Goal: Task Accomplishment & Management: Use online tool/utility

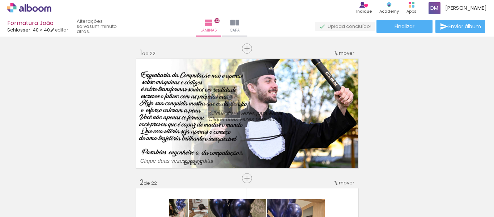
click at [282, 75] on quentale-workspace at bounding box center [247, 108] width 494 height 217
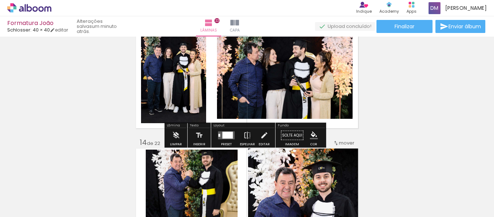
scroll to position [1557, 0]
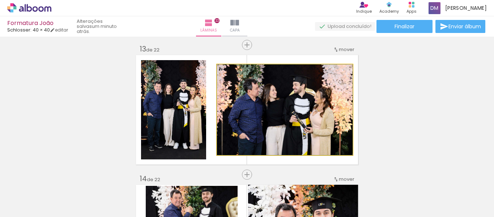
click at [292, 104] on quentale-photo at bounding box center [285, 109] width 136 height 90
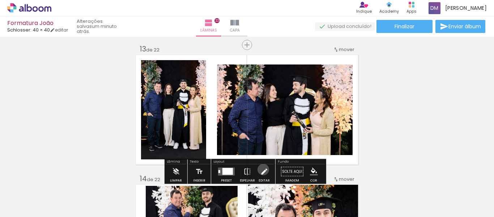
click at [261, 168] on iron-icon at bounding box center [264, 171] width 8 height 14
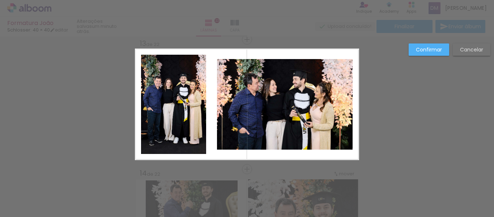
scroll to position [1562, 0]
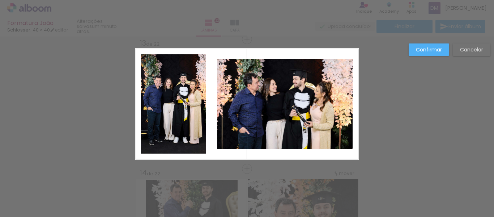
click at [222, 114] on quentale-photo at bounding box center [285, 104] width 136 height 90
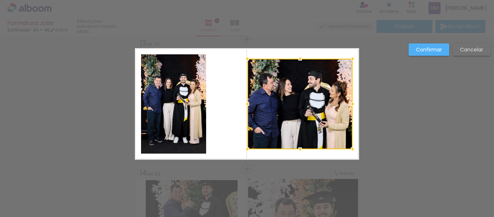
drag, startPoint x: 216, startPoint y: 104, endPoint x: 246, endPoint y: 103, distance: 30.4
click at [246, 103] on div at bounding box center [247, 104] width 14 height 14
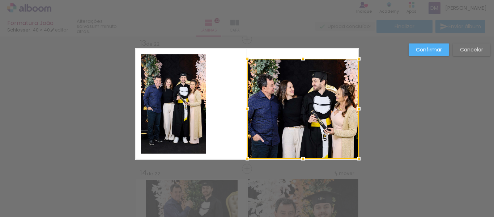
drag, startPoint x: 350, startPoint y: 149, endPoint x: 356, endPoint y: 158, distance: 11.0
click at [356, 158] on div at bounding box center [358, 158] width 14 height 14
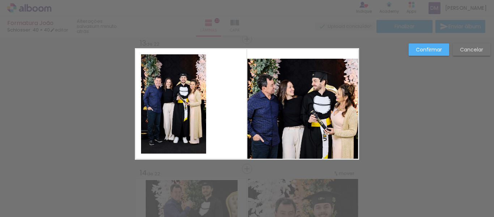
click at [253, 64] on quentale-photo at bounding box center [302, 109] width 111 height 100
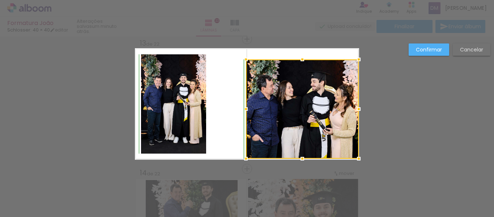
click at [243, 56] on div at bounding box center [246, 59] width 14 height 14
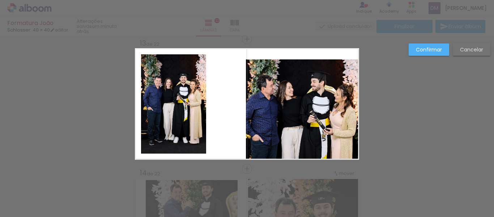
click at [344, 67] on quentale-photo at bounding box center [302, 108] width 113 height 99
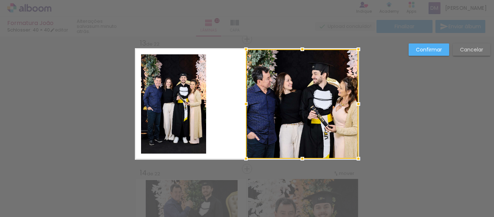
drag, startPoint x: 357, startPoint y: 61, endPoint x: 362, endPoint y: 55, distance: 8.2
click at [362, 55] on div at bounding box center [358, 49] width 14 height 14
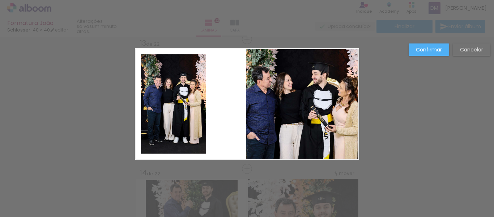
click at [170, 106] on quentale-photo at bounding box center [173, 103] width 65 height 99
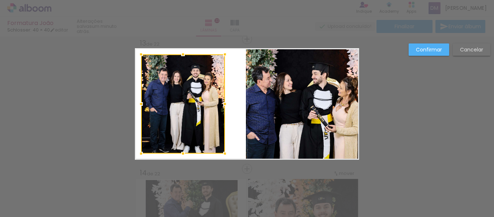
drag, startPoint x: 207, startPoint y: 103, endPoint x: 220, endPoint y: 103, distance: 13.0
click at [220, 103] on div at bounding box center [225, 104] width 14 height 14
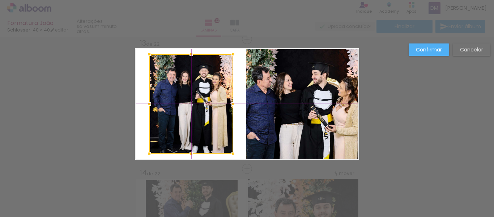
drag, startPoint x: 190, startPoint y: 102, endPoint x: 195, endPoint y: 100, distance: 5.3
click at [195, 100] on div at bounding box center [191, 103] width 84 height 99
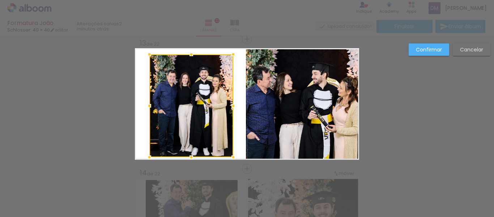
drag, startPoint x: 188, startPoint y: 151, endPoint x: 185, endPoint y: 156, distance: 5.5
click at [185, 156] on div at bounding box center [191, 157] width 14 height 14
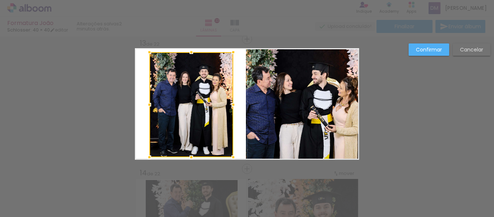
drag, startPoint x: 192, startPoint y: 55, endPoint x: 198, endPoint y: 53, distance: 6.2
click at [198, 53] on div at bounding box center [191, 104] width 84 height 105
click at [0, 0] on slot "Confirmar" at bounding box center [0, 0] width 0 height 0
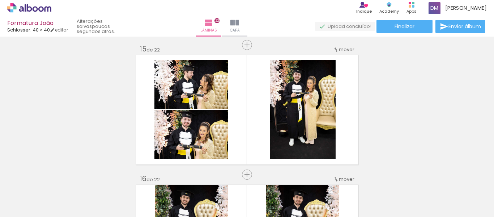
scroll to position [0, 624]
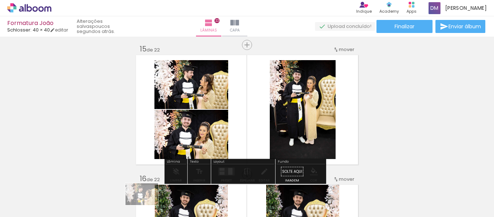
drag, startPoint x: 133, startPoint y: 194, endPoint x: 147, endPoint y: 205, distance: 17.6
click at [147, 204] on div at bounding box center [137, 192] width 36 height 24
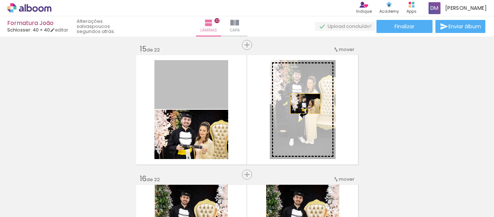
drag, startPoint x: 187, startPoint y: 81, endPoint x: 303, endPoint y: 103, distance: 117.8
click at [0, 0] on slot at bounding box center [0, 0] width 0 height 0
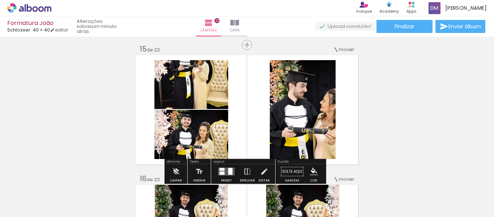
click at [306, 97] on quentale-photo at bounding box center [303, 109] width 66 height 99
click at [320, 114] on quentale-photo at bounding box center [303, 109] width 66 height 99
click at [264, 168] on iron-icon at bounding box center [264, 171] width 8 height 14
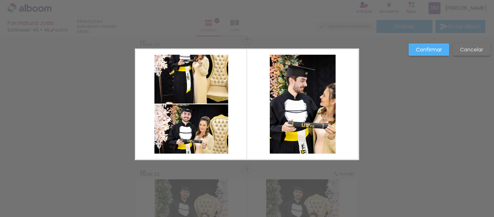
scroll to position [1821, 0]
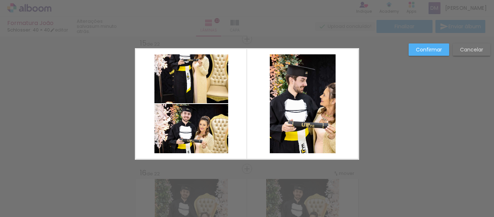
click at [307, 109] on quentale-photo at bounding box center [303, 103] width 66 height 99
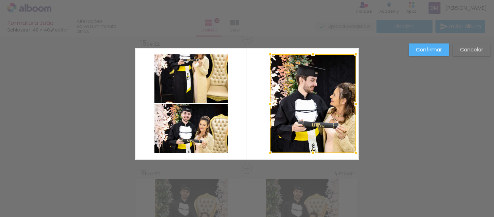
drag, startPoint x: 336, startPoint y: 103, endPoint x: 358, endPoint y: 106, distance: 22.6
click at [358, 106] on div at bounding box center [356, 104] width 14 height 14
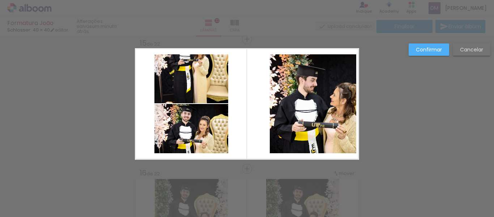
click at [270, 107] on quentale-photo at bounding box center [313, 103] width 86 height 99
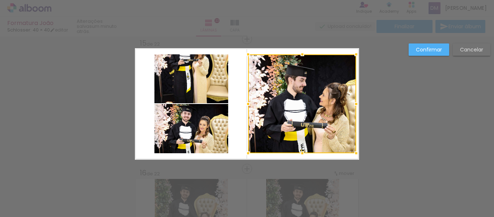
drag, startPoint x: 266, startPoint y: 103, endPoint x: 243, endPoint y: 111, distance: 24.9
click at [243, 111] on div at bounding box center [248, 104] width 14 height 14
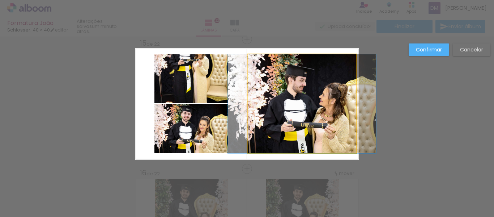
click at [301, 142] on quentale-photo at bounding box center [302, 103] width 108 height 99
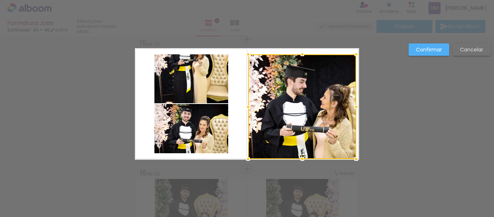
drag, startPoint x: 297, startPoint y: 150, endPoint x: 300, endPoint y: 155, distance: 6.2
click at [300, 155] on div at bounding box center [302, 158] width 14 height 14
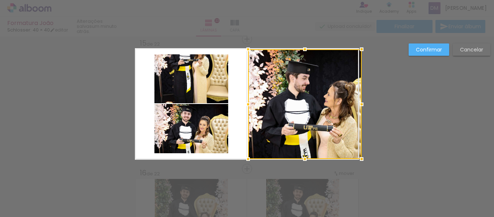
drag, startPoint x: 351, startPoint y: 55, endPoint x: 356, endPoint y: 50, distance: 7.2
click at [356, 50] on div at bounding box center [361, 49] width 14 height 14
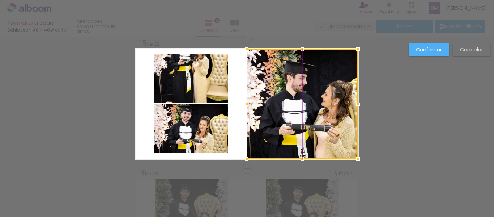
click at [311, 122] on div at bounding box center [302, 104] width 111 height 110
drag, startPoint x: 431, startPoint y: 116, endPoint x: 306, endPoint y: 93, distance: 126.5
click at [207, 76] on quentale-photo at bounding box center [191, 78] width 74 height 49
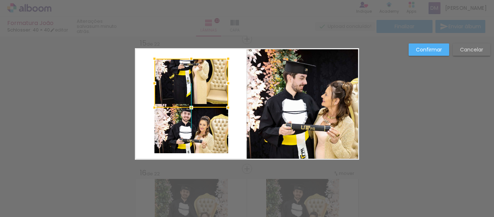
drag, startPoint x: 210, startPoint y: 80, endPoint x: 210, endPoint y: 84, distance: 4.3
click at [210, 84] on div at bounding box center [191, 83] width 74 height 49
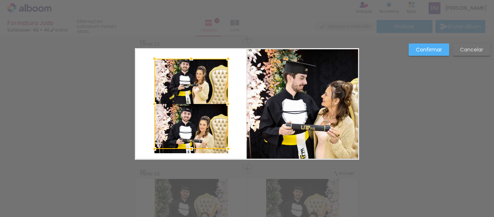
drag, startPoint x: 188, startPoint y: 106, endPoint x: 190, endPoint y: 147, distance: 41.3
click at [190, 147] on div at bounding box center [191, 148] width 14 height 14
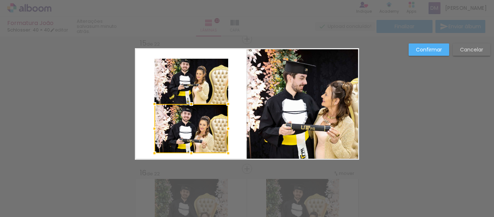
click at [0, 0] on slot "Cancelar" at bounding box center [0, 0] width 0 height 0
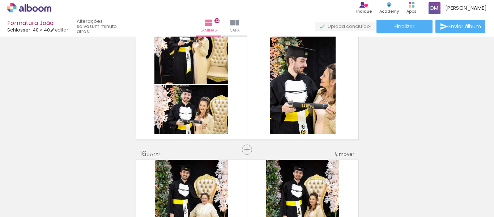
scroll to position [1857, 0]
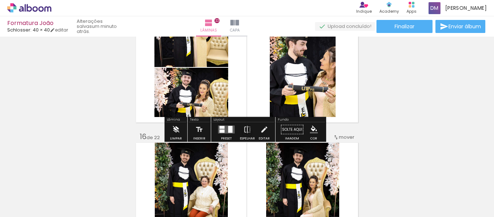
click at [175, 129] on iron-icon at bounding box center [176, 129] width 8 height 14
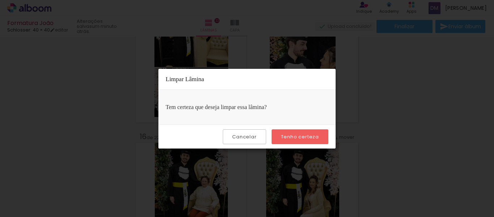
click at [0, 0] on slot "Tenho certeza" at bounding box center [0, 0] width 0 height 0
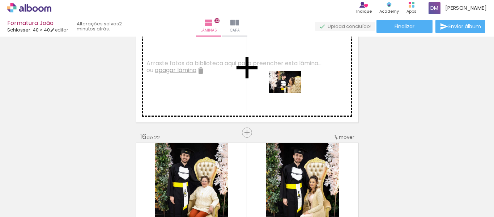
drag, startPoint x: 177, startPoint y: 155, endPoint x: 290, endPoint y: 93, distance: 129.1
click at [290, 93] on quentale-workspace at bounding box center [247, 108] width 494 height 217
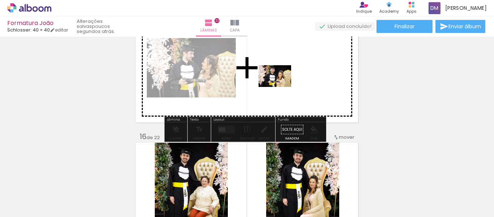
drag, startPoint x: 60, startPoint y: 197, endPoint x: 289, endPoint y: 84, distance: 255.4
click at [289, 84] on quentale-workspace at bounding box center [247, 108] width 494 height 217
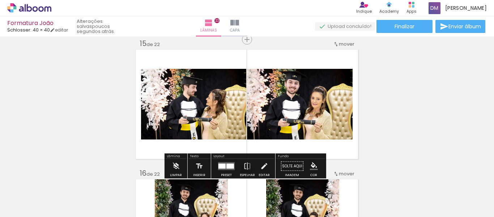
scroll to position [1821, 0]
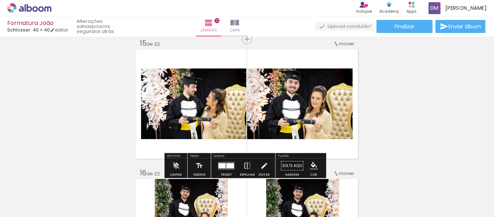
click at [311, 106] on quentale-photo at bounding box center [300, 103] width 106 height 70
click at [346, 78] on quentale-photo at bounding box center [300, 103] width 106 height 70
click at [261, 167] on iron-icon at bounding box center [264, 165] width 8 height 14
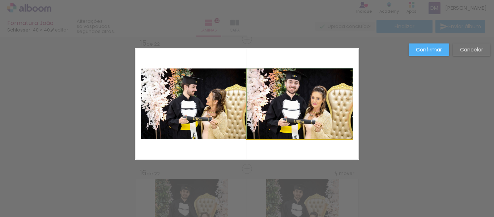
click at [345, 82] on quentale-photo at bounding box center [300, 103] width 106 height 70
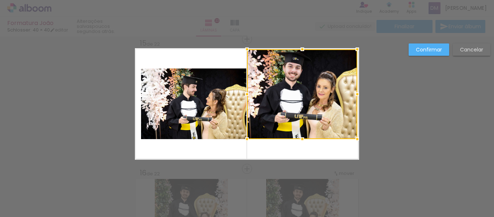
drag, startPoint x: 355, startPoint y: 61, endPoint x: 359, endPoint y: 82, distance: 20.6
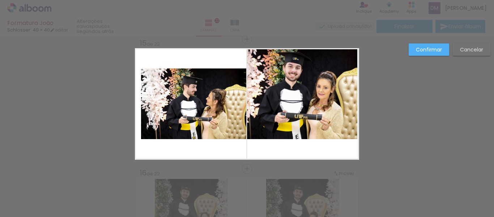
click at [342, 121] on quentale-photo at bounding box center [302, 94] width 110 height 90
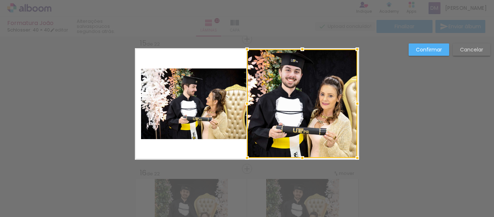
drag, startPoint x: 299, startPoint y: 141, endPoint x: 303, endPoint y: 160, distance: 19.9
click at [303, 160] on div at bounding box center [302, 157] width 14 height 14
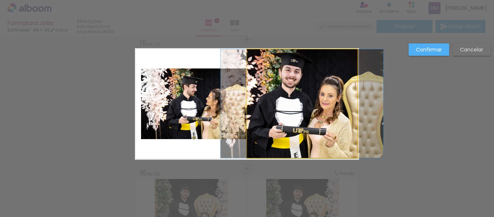
click at [334, 134] on quentale-photo at bounding box center [302, 103] width 110 height 108
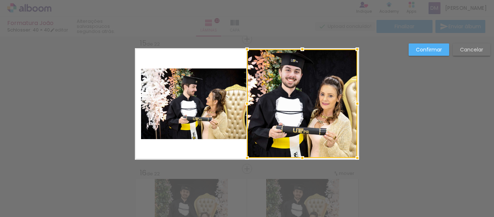
click at [197, 108] on quentale-photo at bounding box center [193, 103] width 105 height 70
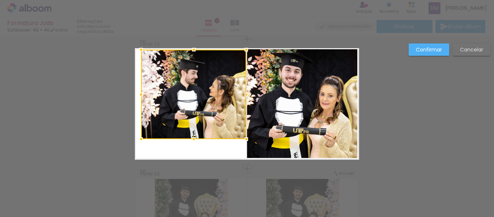
drag, startPoint x: 189, startPoint y: 68, endPoint x: 188, endPoint y: 49, distance: 18.9
click at [188, 49] on div at bounding box center [194, 49] width 14 height 14
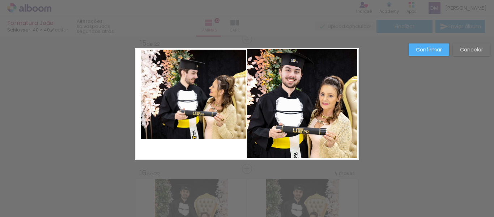
click at [183, 132] on quentale-photo at bounding box center [193, 94] width 105 height 89
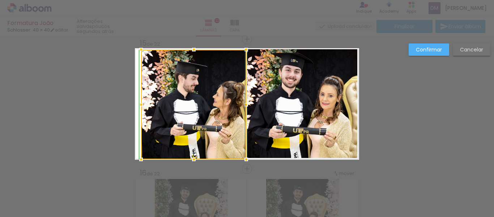
drag, startPoint x: 189, startPoint y: 140, endPoint x: 186, endPoint y: 158, distance: 18.3
click at [187, 158] on div at bounding box center [194, 159] width 14 height 14
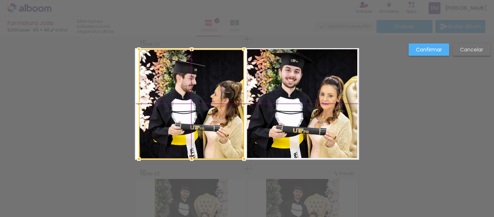
click at [206, 133] on div at bounding box center [191, 104] width 105 height 110
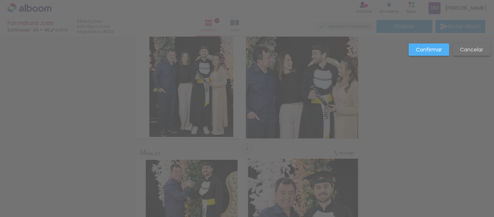
scroll to position [1640, 0]
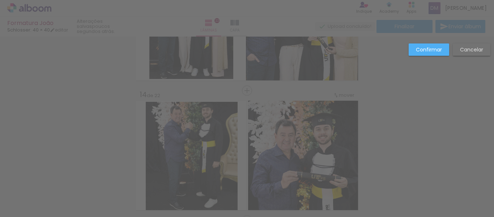
scroll to position [0, 624]
click at [0, 0] on slot "Confirmar" at bounding box center [0, 0] width 0 height 0
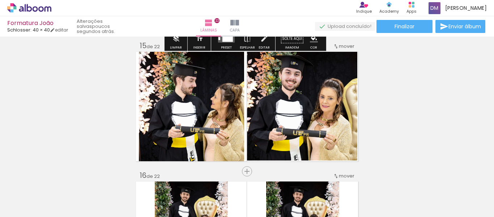
scroll to position [1821, 0]
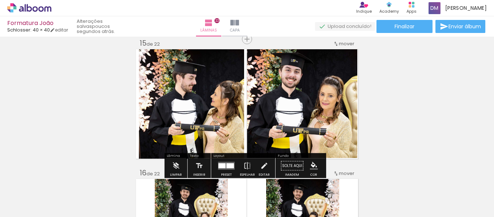
click at [333, 132] on quentale-photo at bounding box center [302, 103] width 110 height 108
click at [338, 130] on quentale-photo at bounding box center [302, 103] width 110 height 108
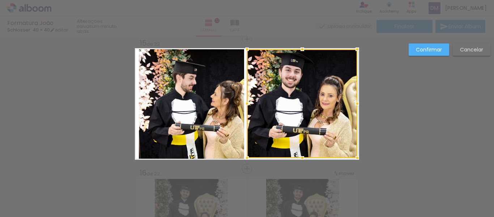
click at [0, 0] on slot "Confirmar" at bounding box center [0, 0] width 0 height 0
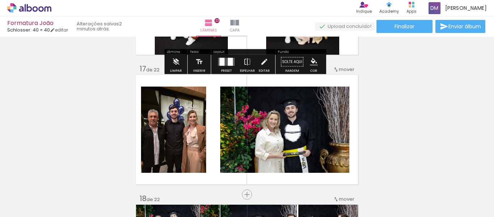
scroll to position [2074, 0]
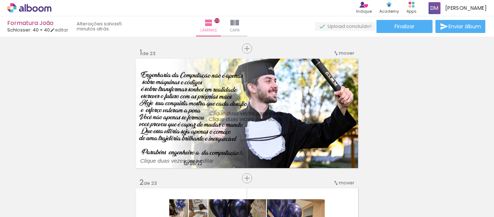
scroll to position [0, 55]
click at [239, 27] on iron-icon at bounding box center [234, 22] width 9 height 9
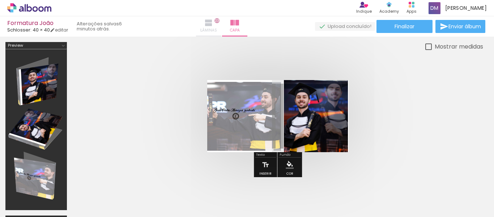
click at [221, 25] on paper-button "Lâminas 23" at bounding box center [208, 26] width 25 height 20
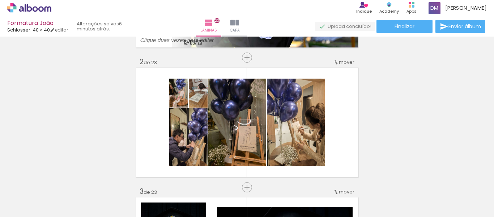
scroll to position [108, 0]
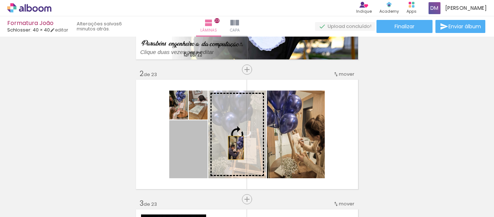
drag, startPoint x: 191, startPoint y: 166, endPoint x: 235, endPoint y: 147, distance: 47.0
click at [0, 0] on slot at bounding box center [0, 0] width 0 height 0
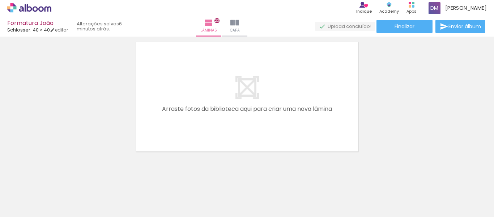
scroll to position [2999, 0]
